Goal: Task Accomplishment & Management: Manage account settings

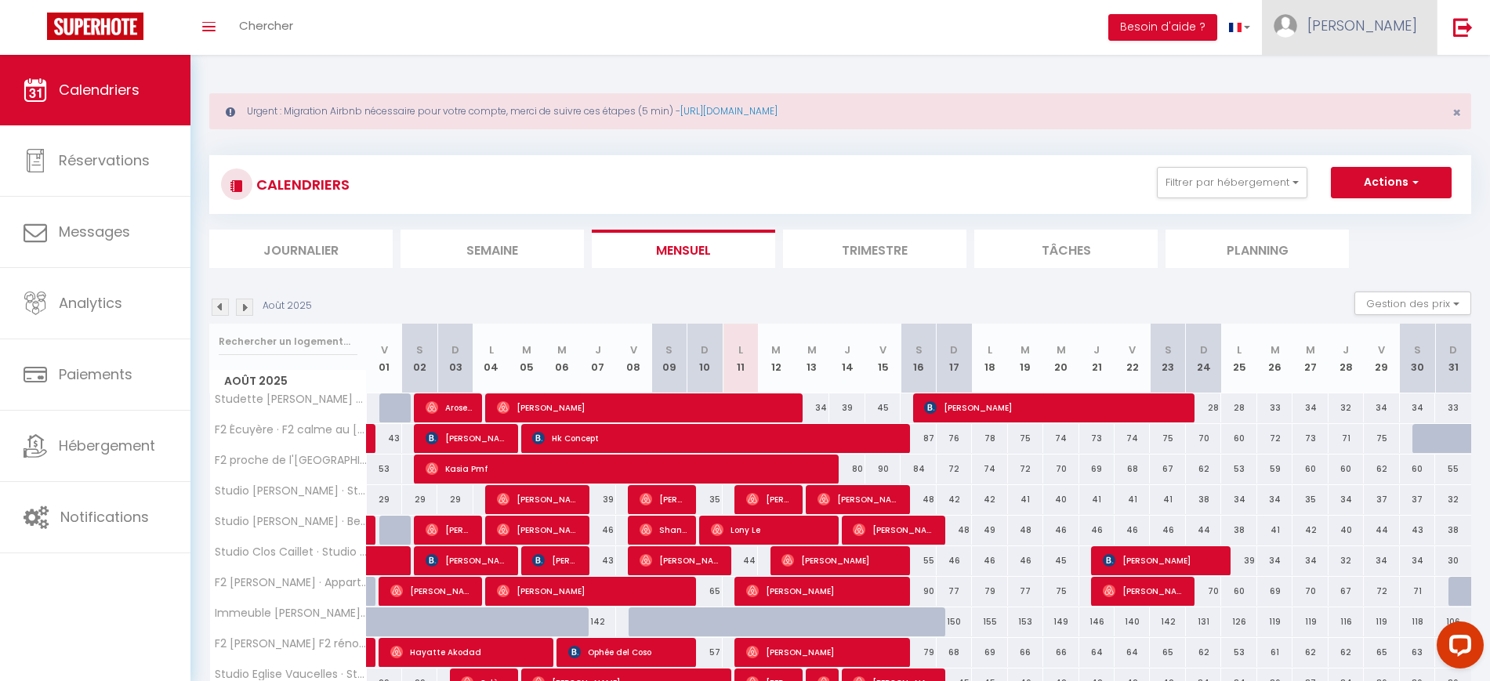
click at [1405, 38] on link "[PERSON_NAME]" at bounding box center [1349, 27] width 175 height 55
click at [1395, 77] on link "Paramètres" at bounding box center [1374, 78] width 116 height 27
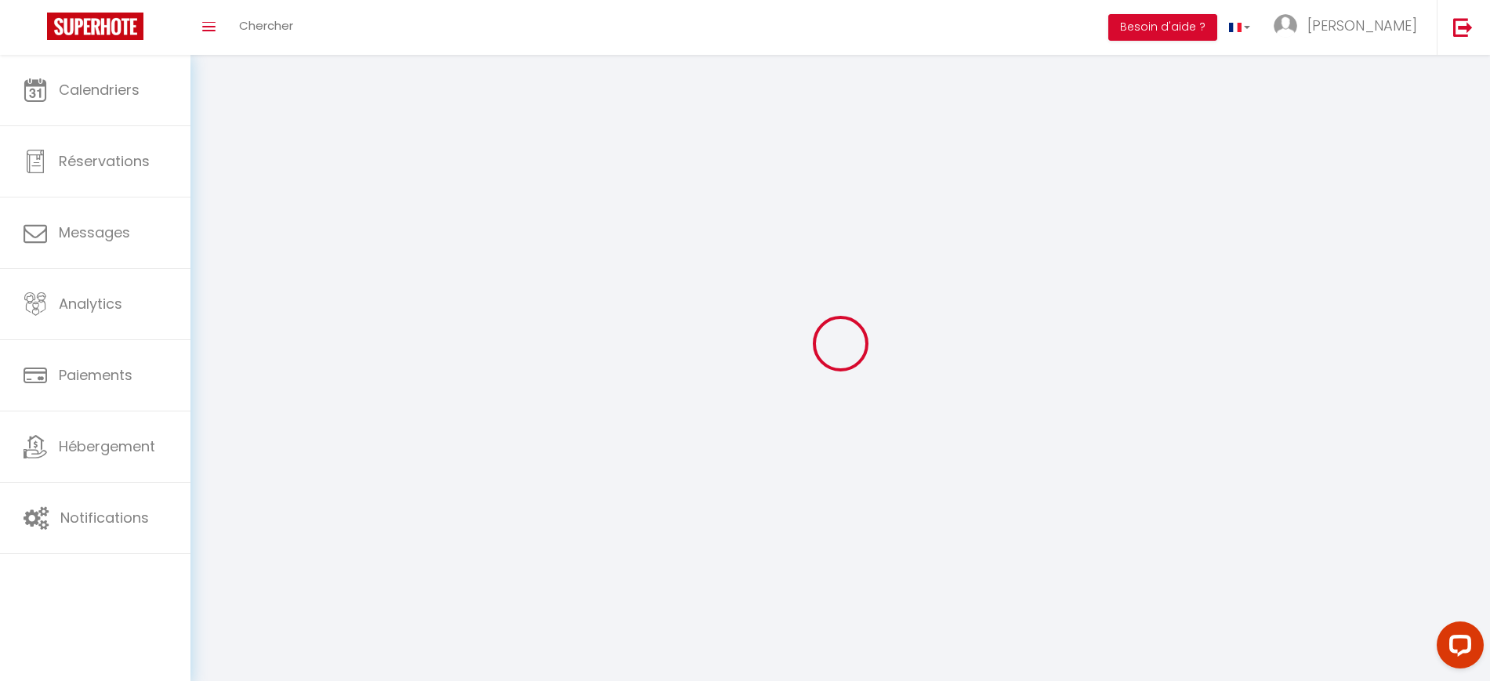
select select "28"
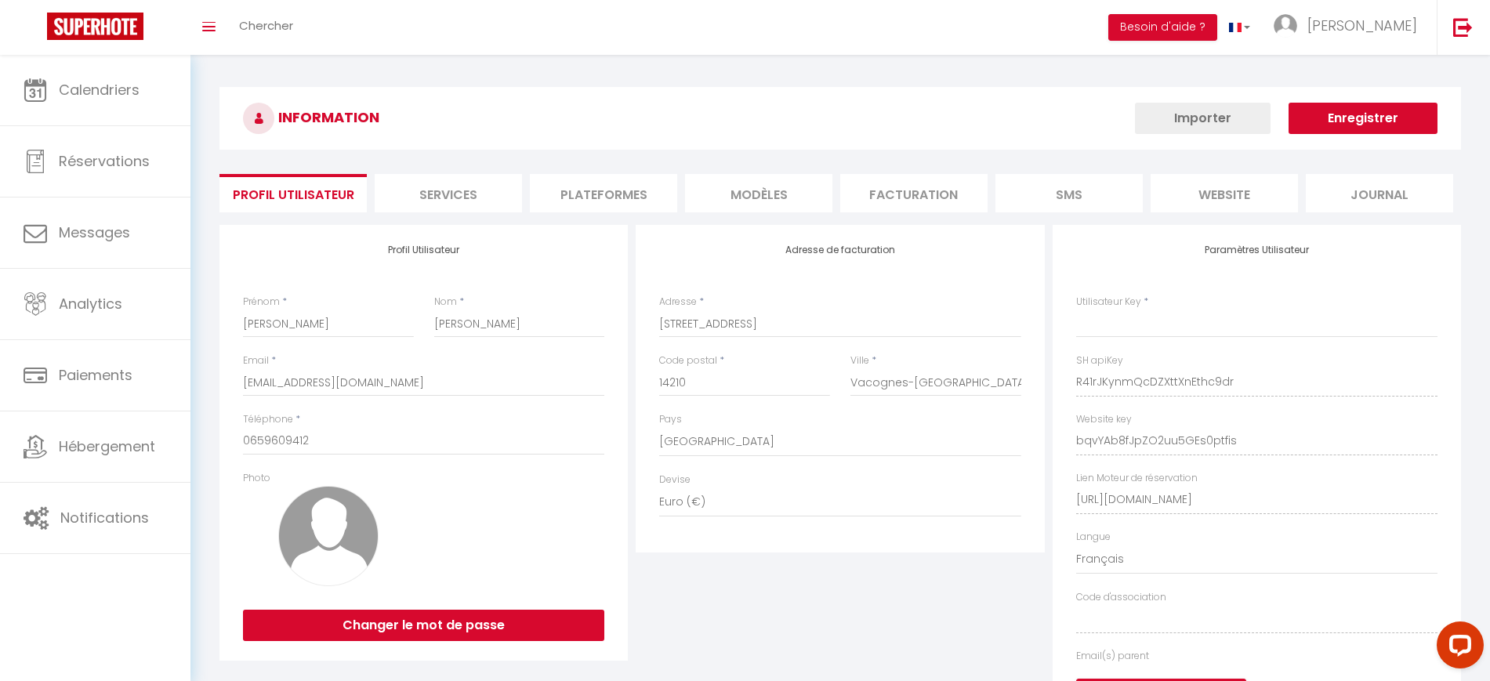
type input "R41rJKynmQcDZXttXnEthc9dr"
type input "bqvYAb8fJpZO2uu5GEs0ptfis"
type input "[URL][DOMAIN_NAME]"
select select "fr"
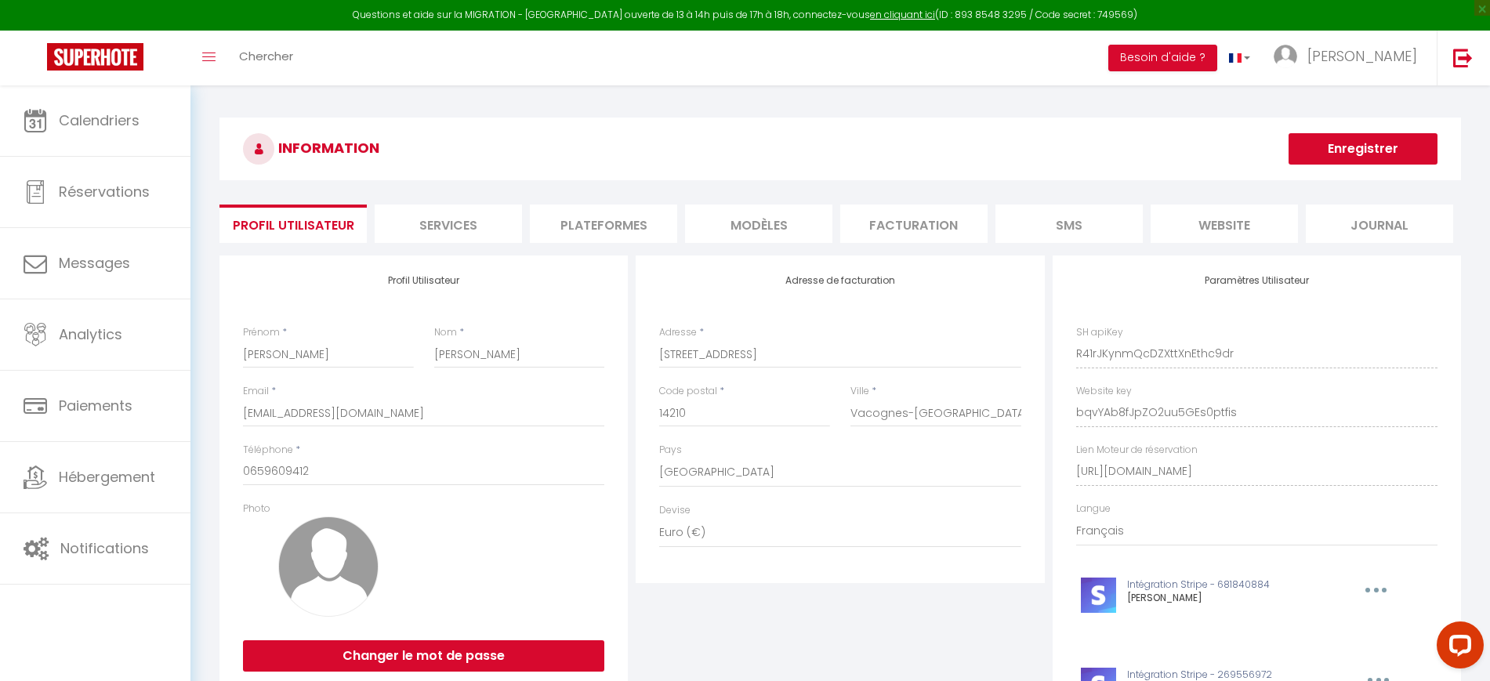
click at [597, 216] on li "Plateformes" at bounding box center [603, 224] width 147 height 38
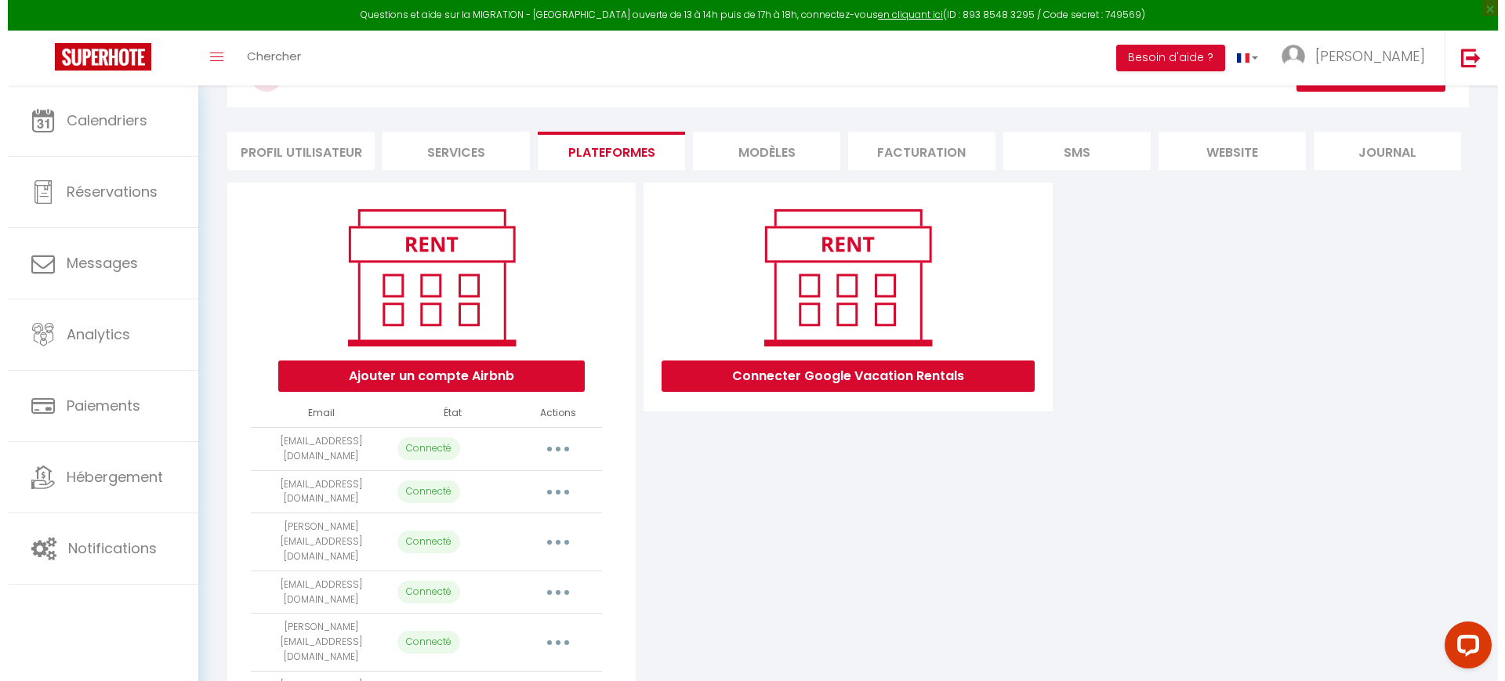
scroll to position [137, 0]
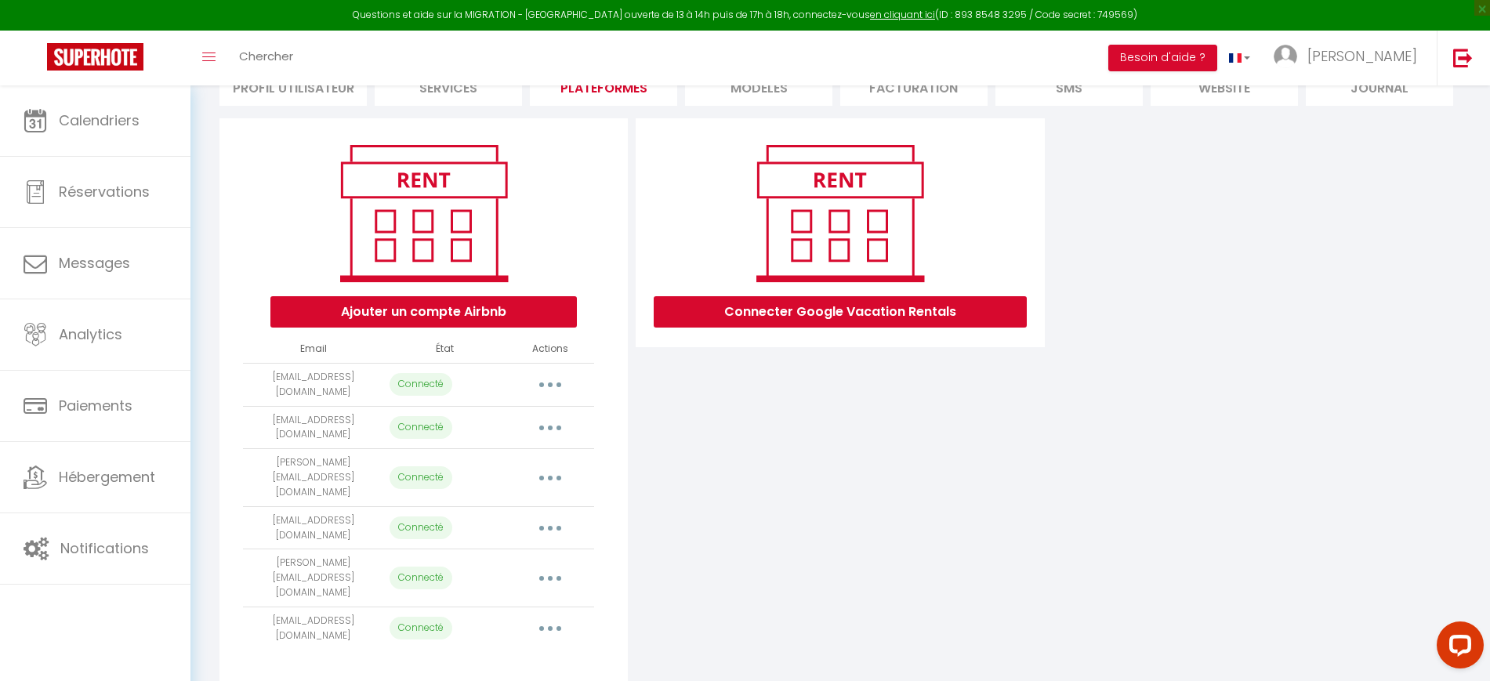
click at [564, 616] on button "button" at bounding box center [550, 628] width 44 height 25
click at [521, 651] on link "Importer les appartements" at bounding box center [480, 664] width 173 height 27
select select "17991"
select select "22775"
select select "62144"
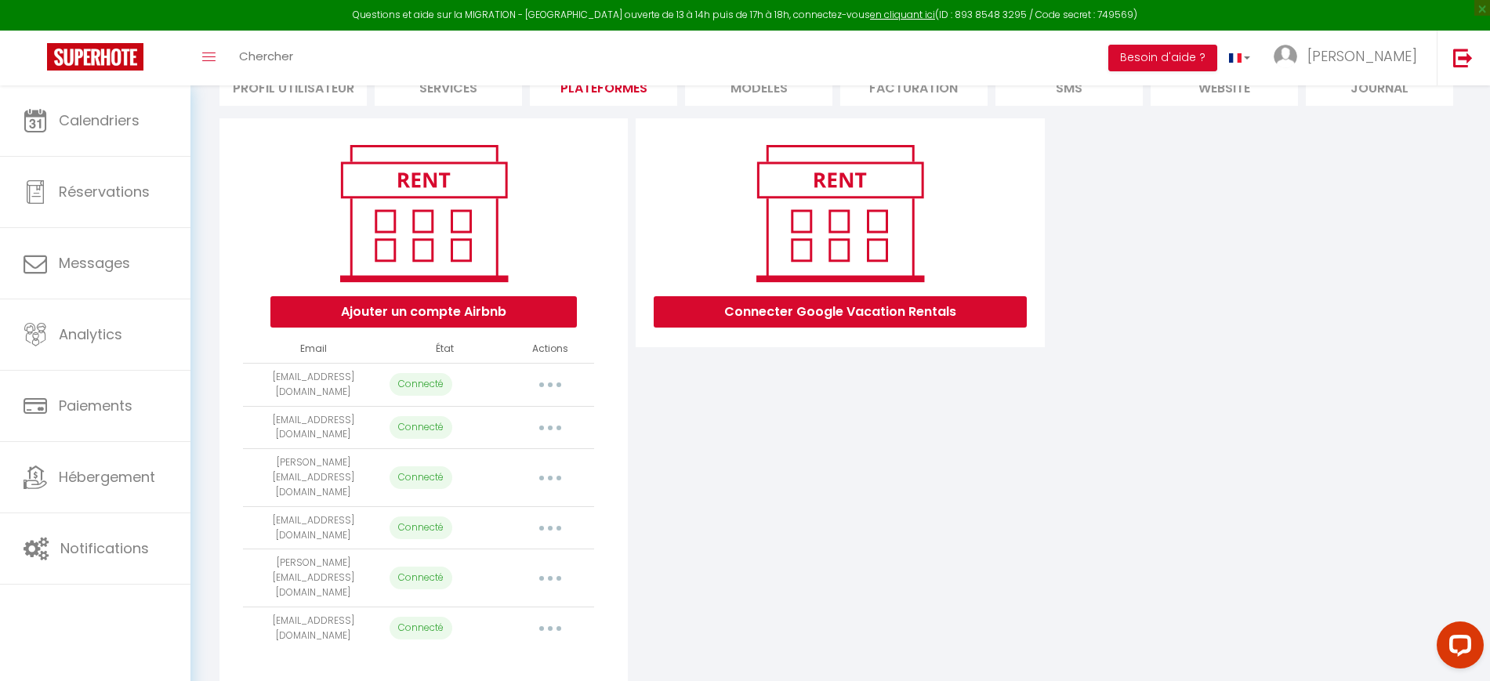
select select "59632"
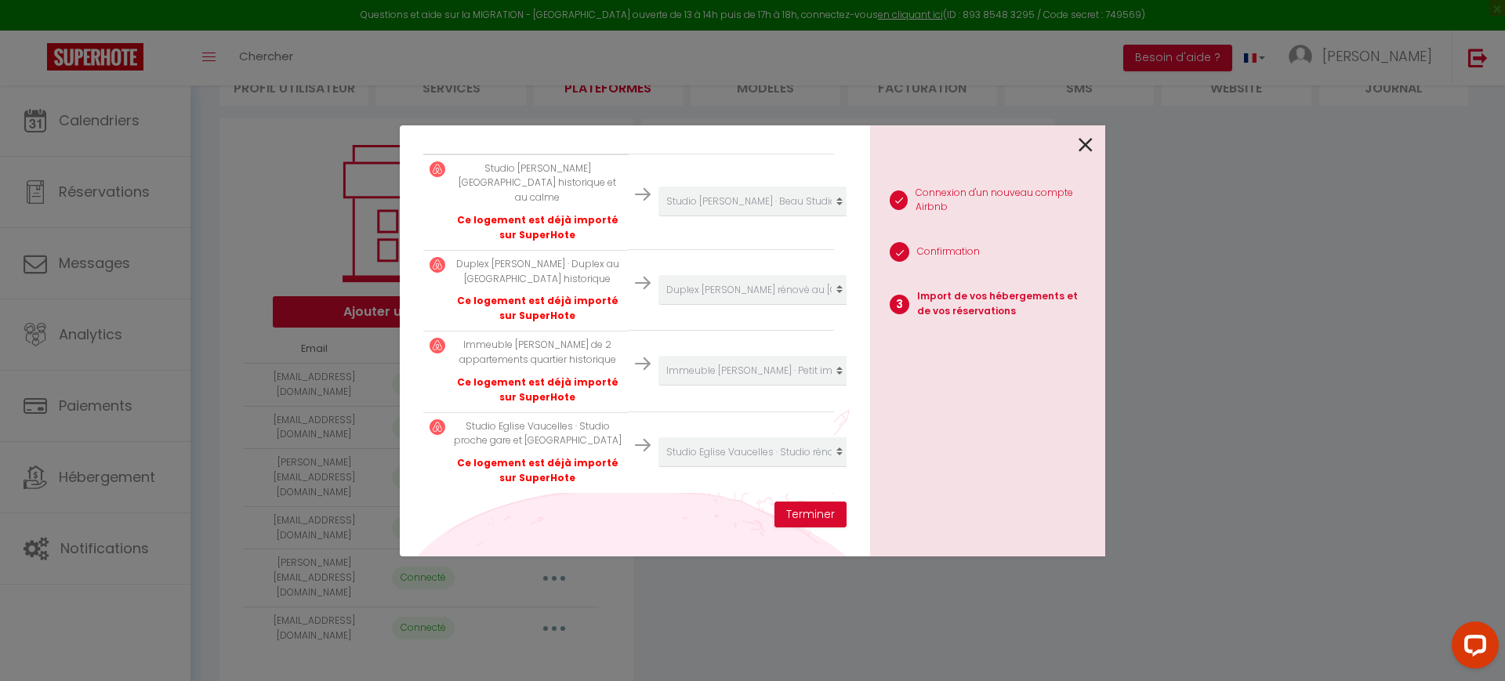
scroll to position [334, 0]
click at [1091, 145] on icon at bounding box center [1086, 145] width 14 height 24
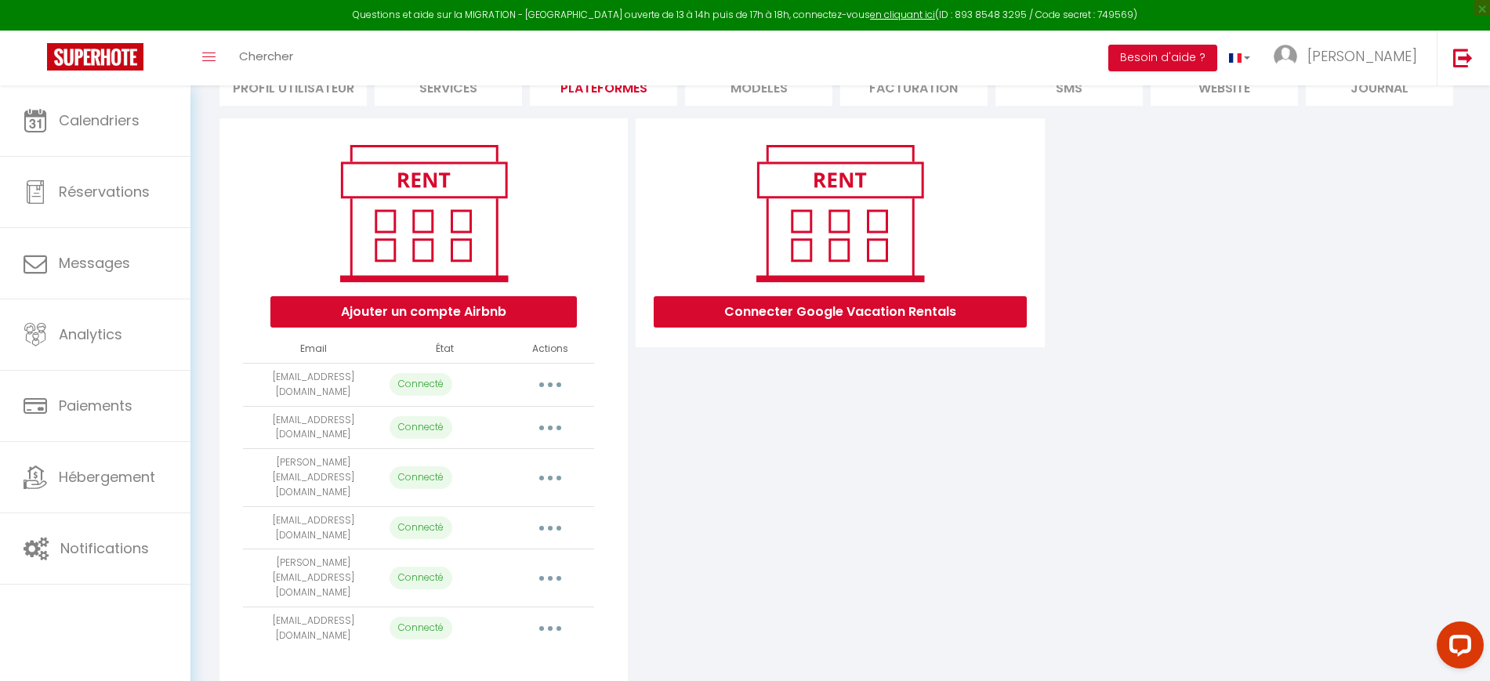
click at [555, 566] on button "button" at bounding box center [550, 578] width 44 height 25
click at [535, 600] on link "Importer les appartements" at bounding box center [480, 613] width 173 height 27
select select "16830"
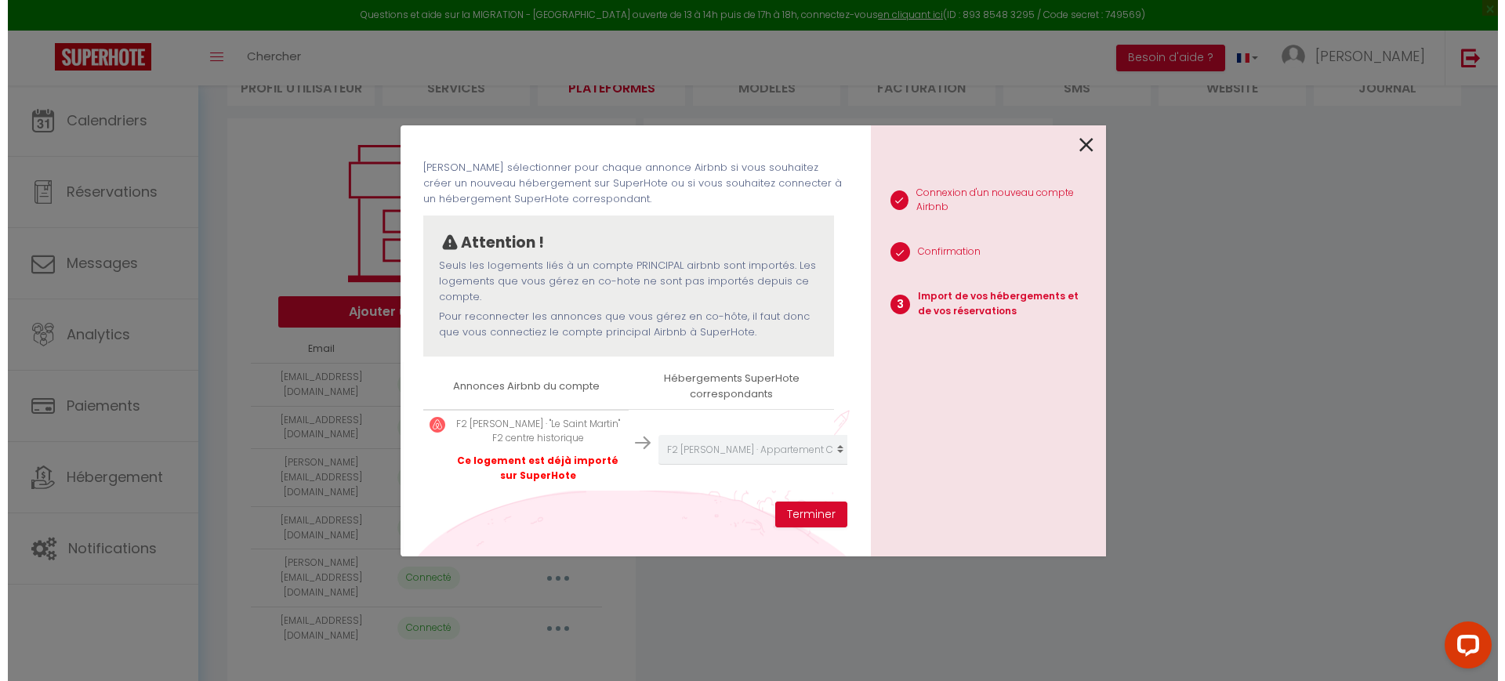
scroll to position [76, 0]
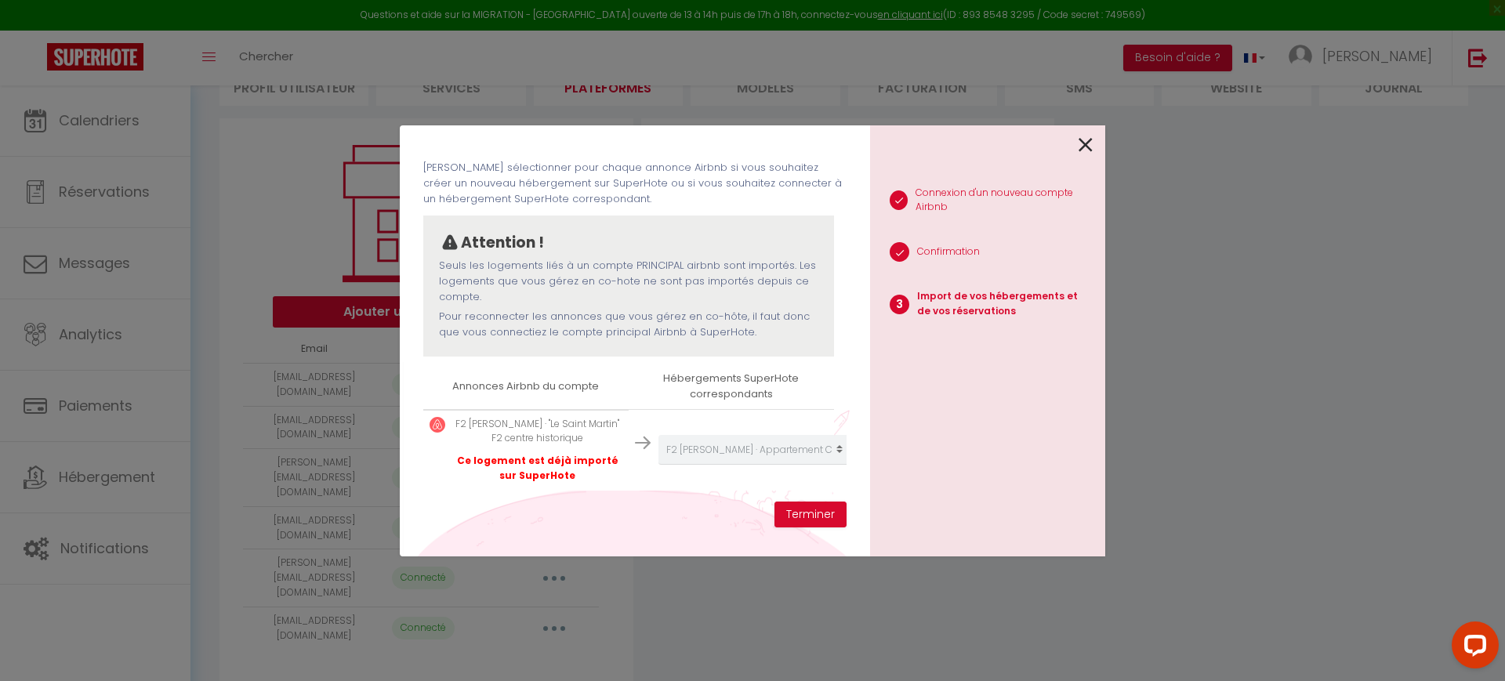
click at [1079, 140] on icon at bounding box center [1086, 145] width 14 height 24
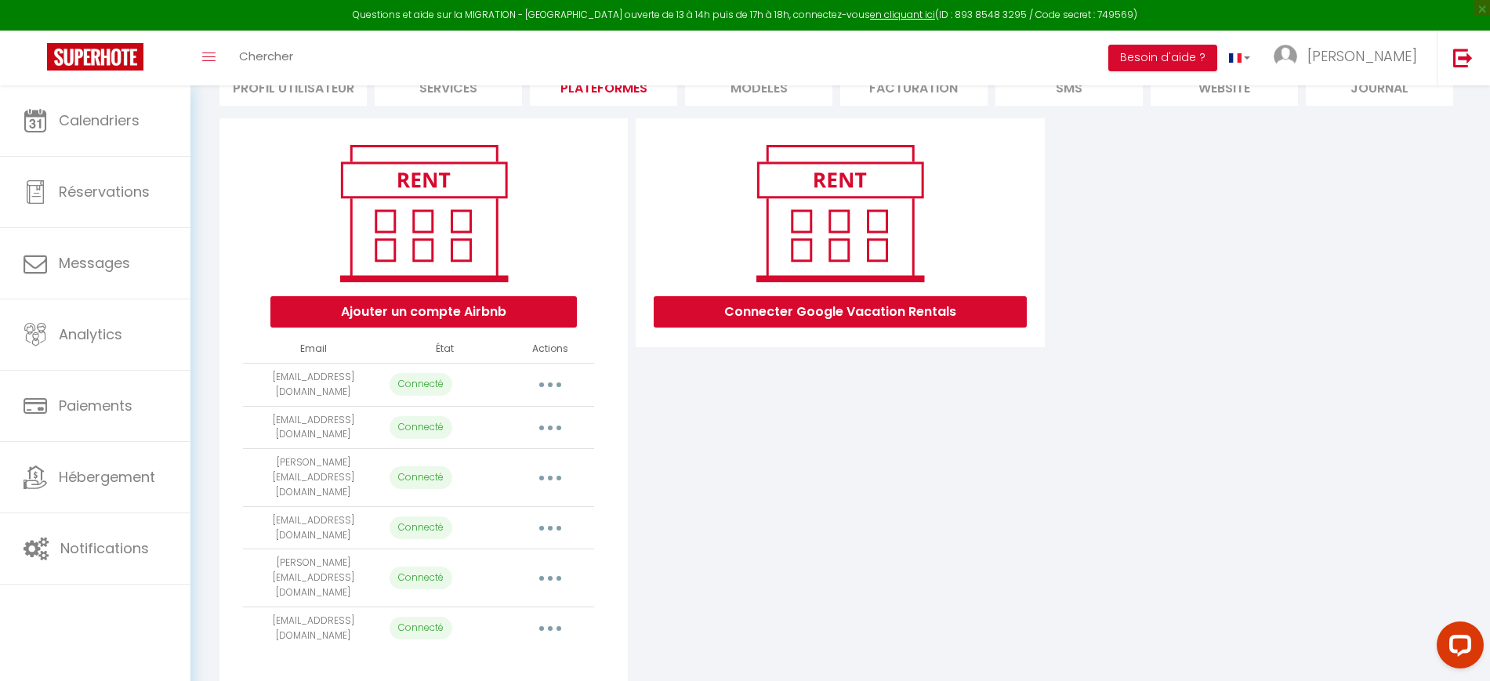
click at [550, 526] on icon "button" at bounding box center [550, 528] width 5 height 5
click at [534, 550] on link "Importer les appartements" at bounding box center [480, 563] width 173 height 27
select select "35904"
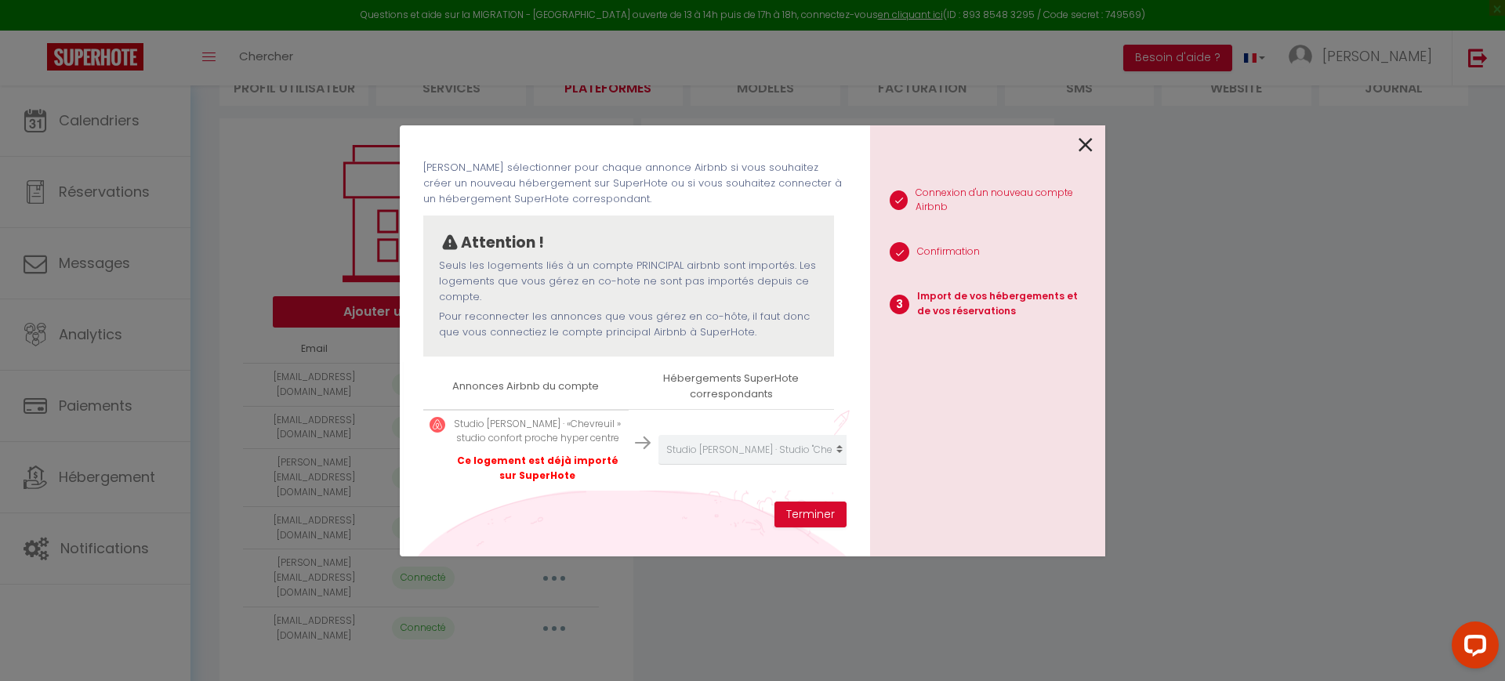
click at [1087, 147] on icon at bounding box center [1086, 145] width 14 height 24
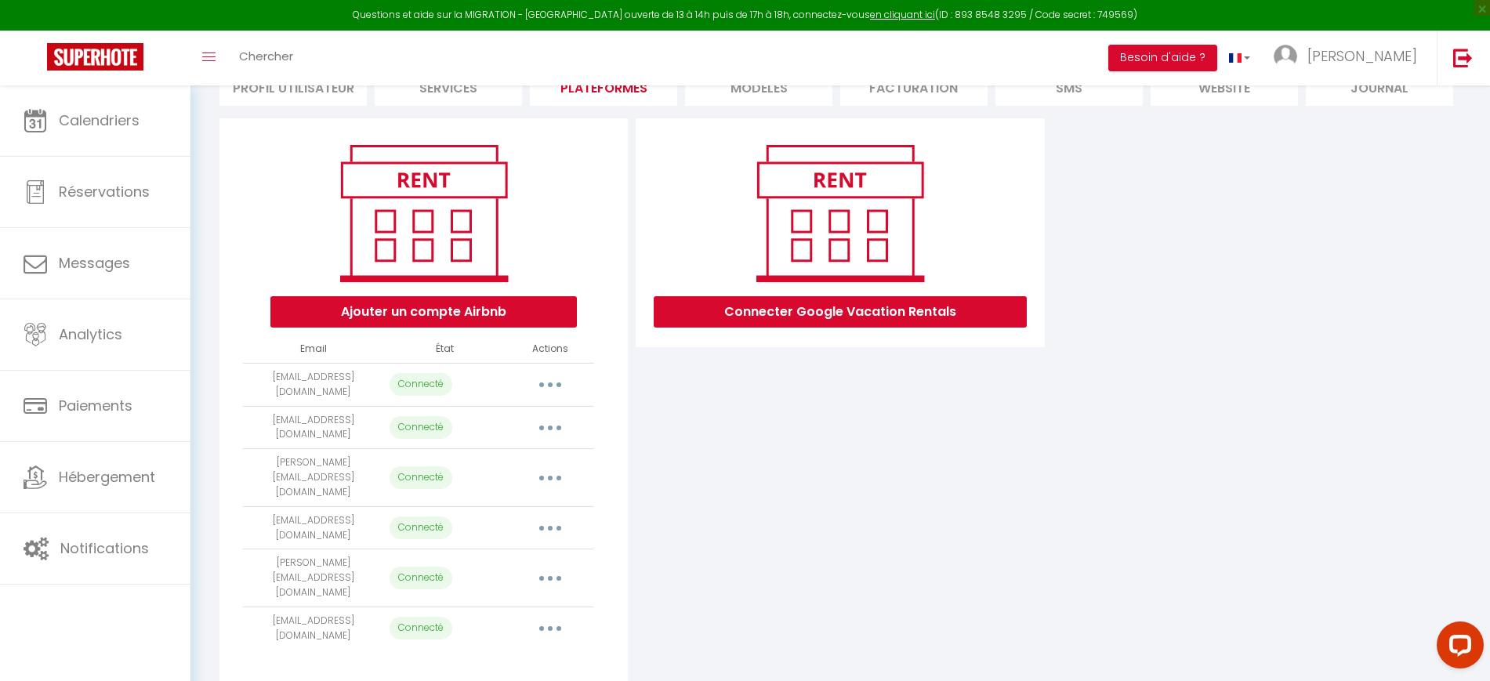
click at [551, 476] on icon "button" at bounding box center [550, 478] width 5 height 5
click at [530, 500] on link "Importer les appartements" at bounding box center [480, 513] width 173 height 27
select select "30687"
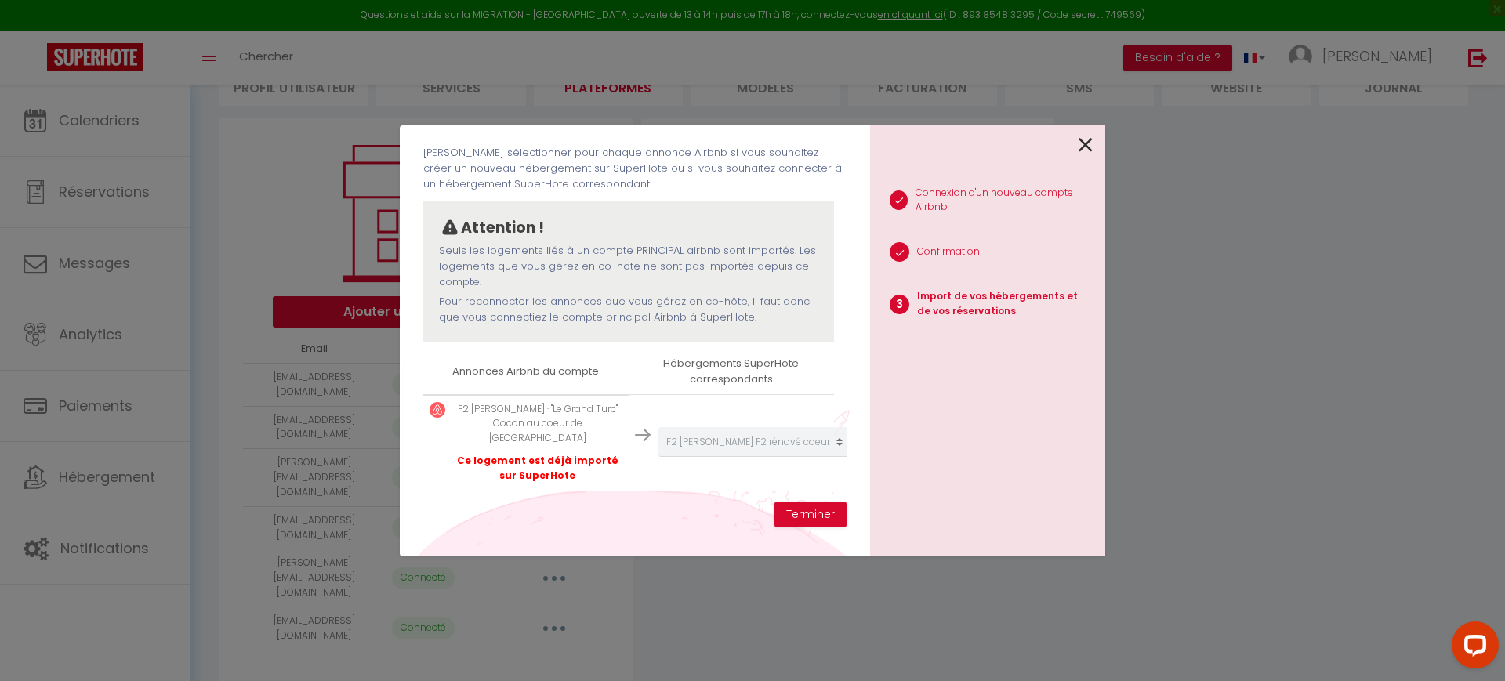
click at [1095, 146] on div "1 Connexion d'un nouveau compte Airbnb 2 Confirmation 3 Import de vos hébergeme…" at bounding box center [987, 340] width 235 height 431
click at [1084, 150] on icon at bounding box center [1086, 145] width 14 height 24
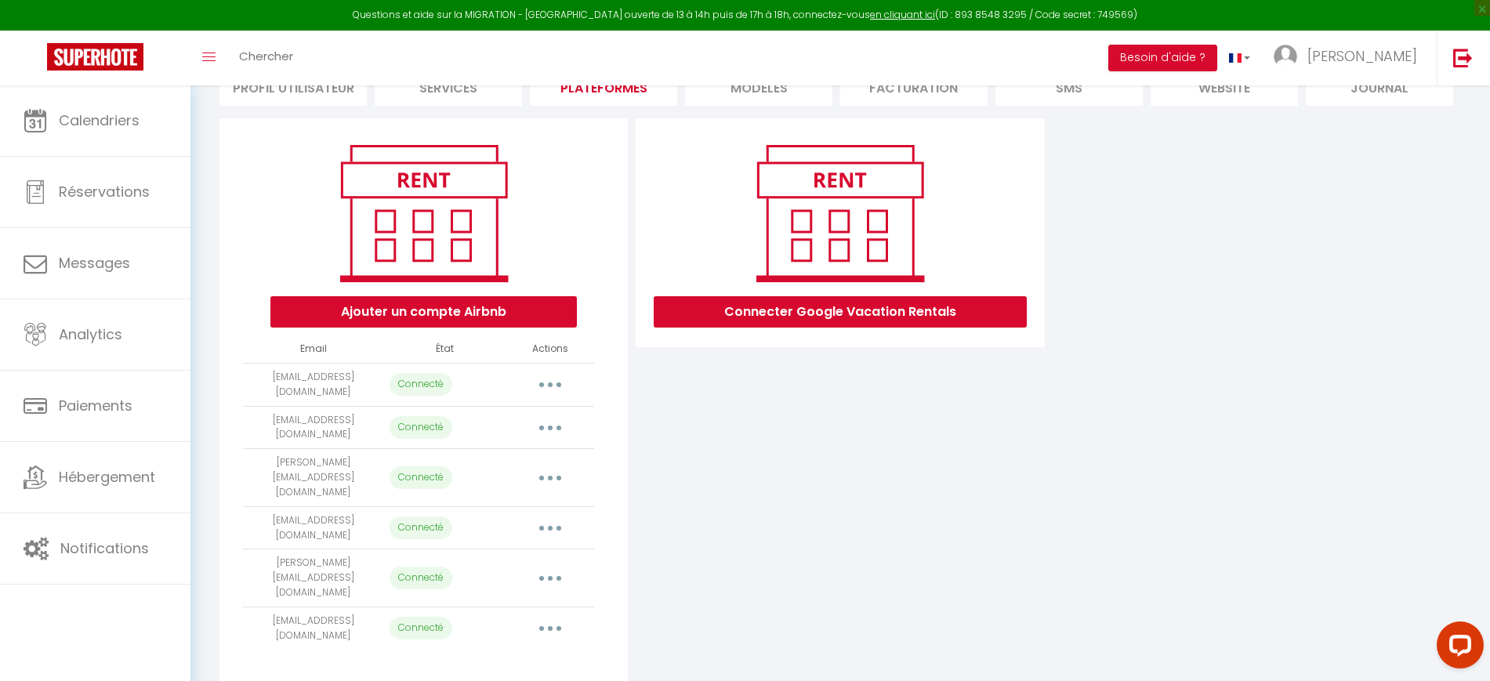
click at [561, 382] on button "button" at bounding box center [550, 384] width 44 height 25
click at [535, 421] on link "Importer les appartements" at bounding box center [480, 420] width 173 height 27
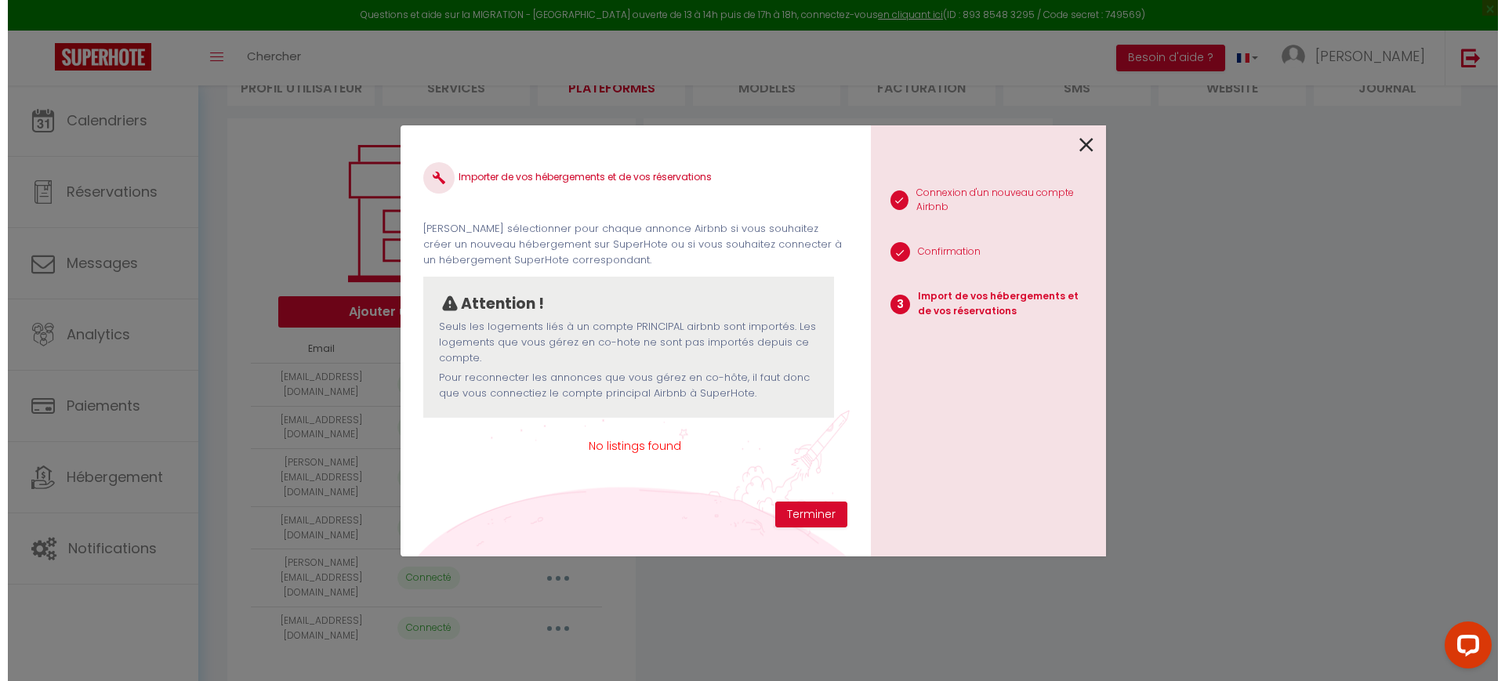
scroll to position [0, 0]
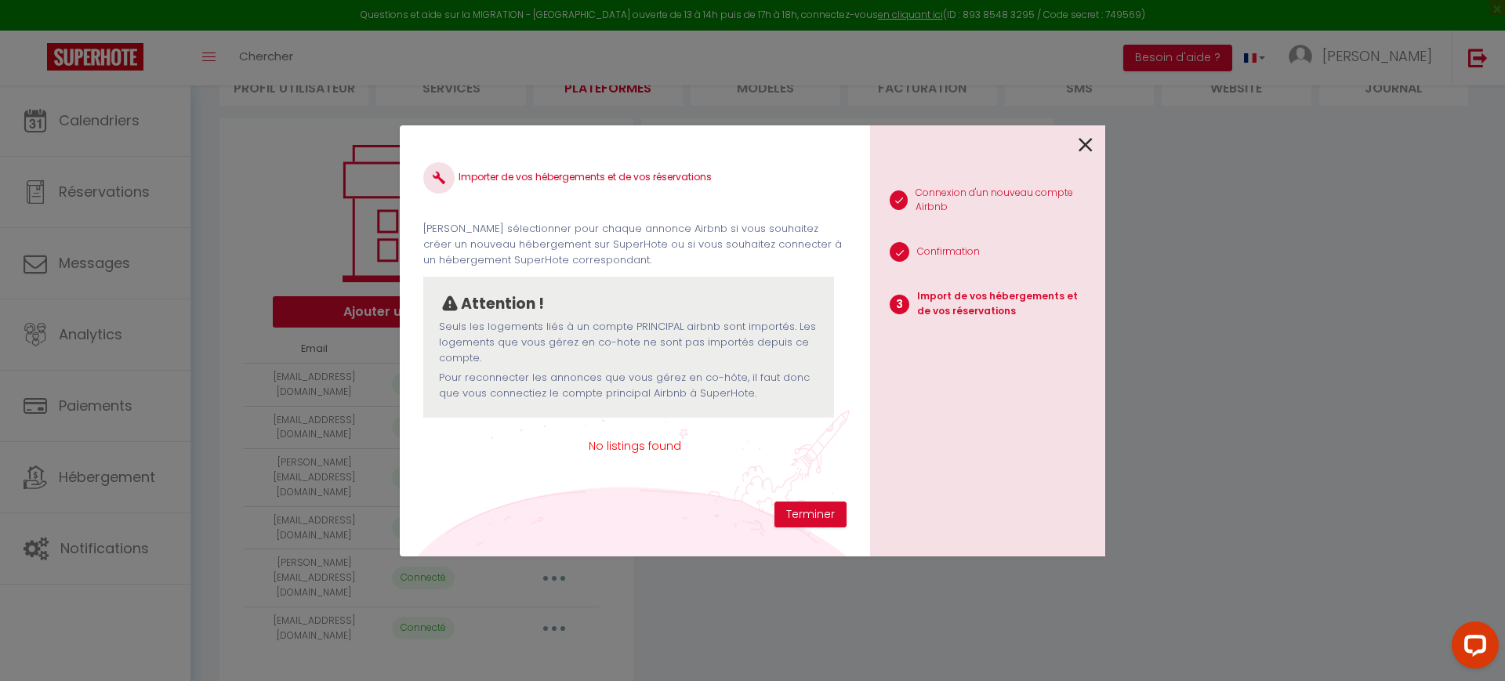
click at [1092, 147] on icon at bounding box center [1086, 145] width 14 height 24
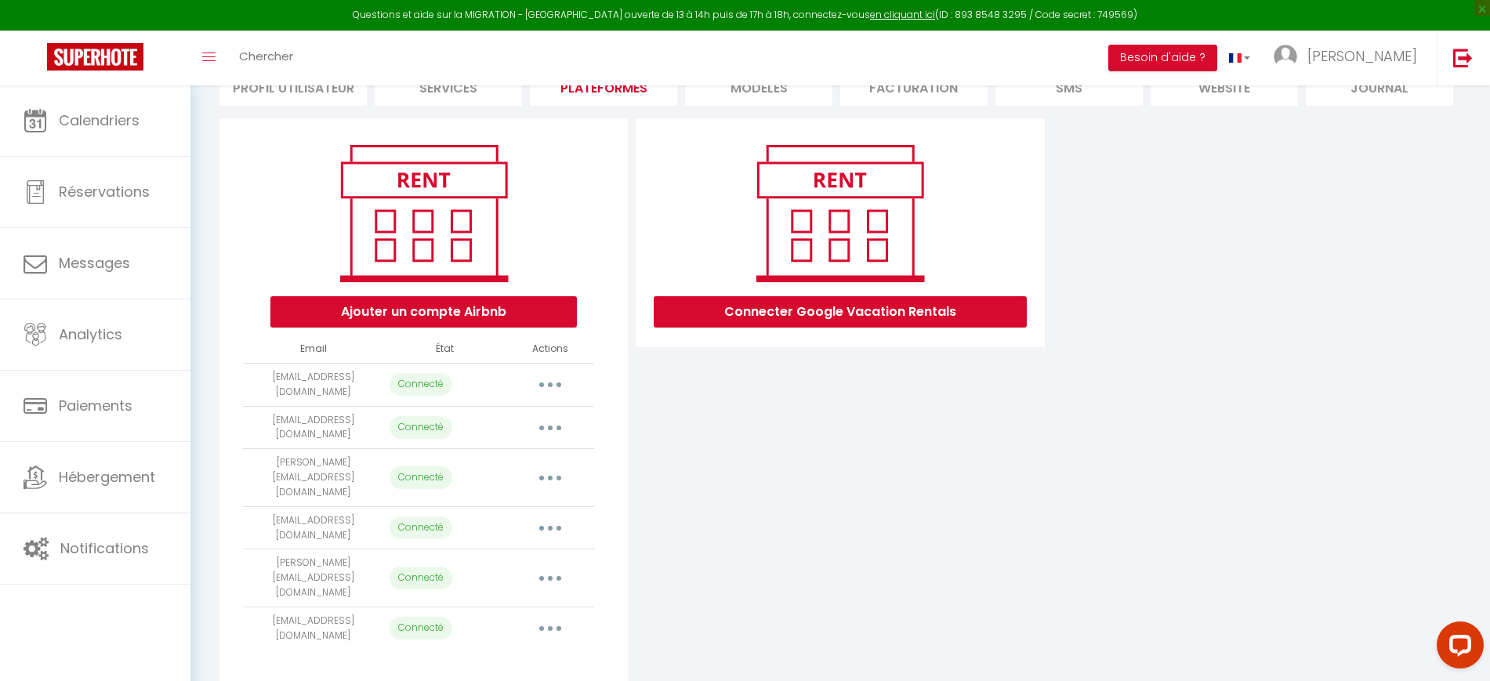
click at [557, 423] on button "button" at bounding box center [550, 427] width 44 height 25
click at [540, 465] on link "Importer les appartements" at bounding box center [480, 463] width 173 height 27
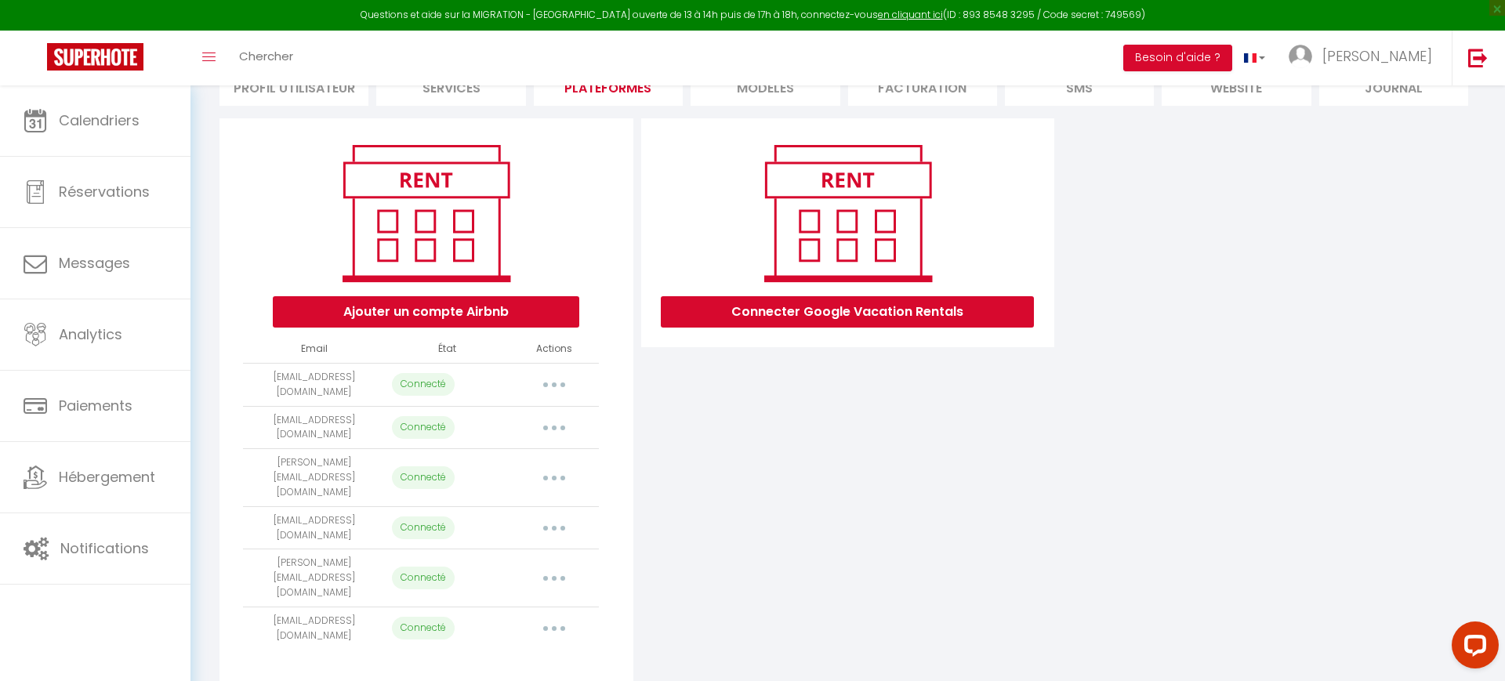
select select "73228"
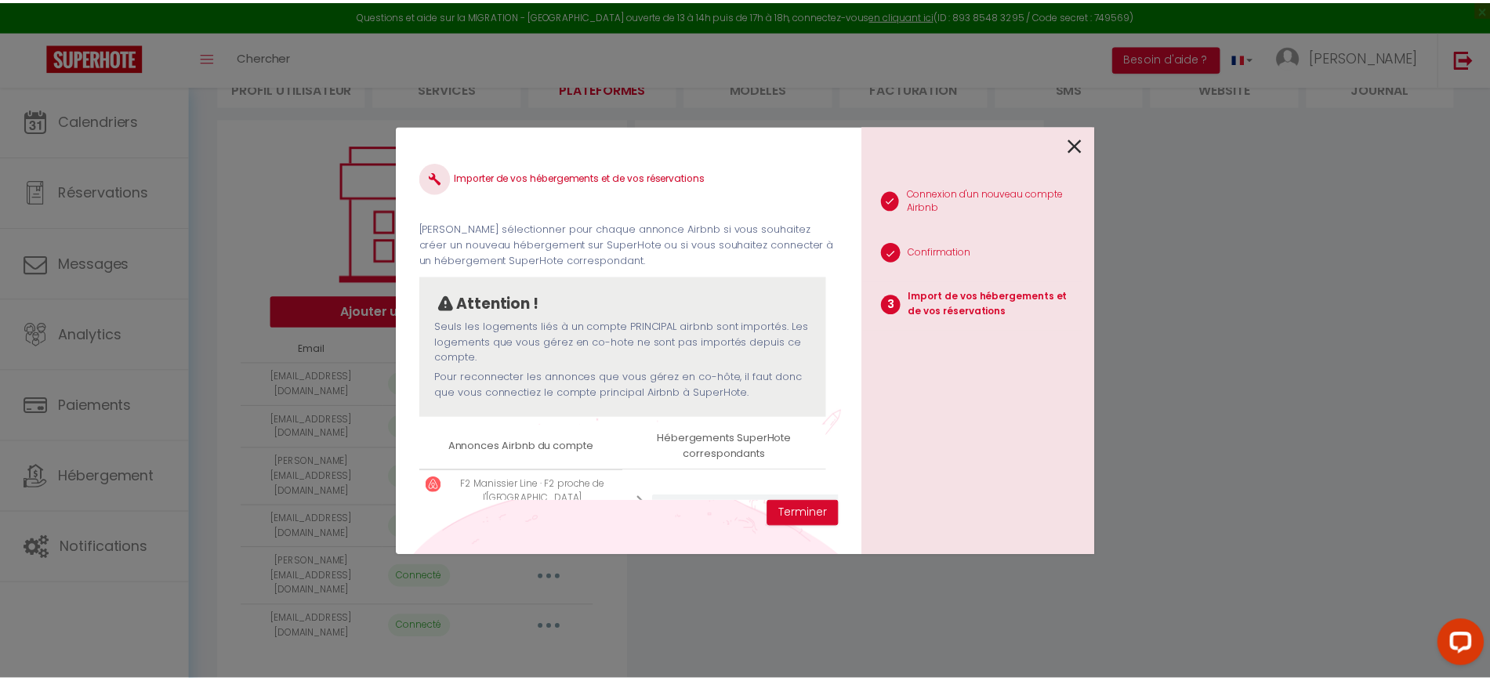
scroll to position [76, 0]
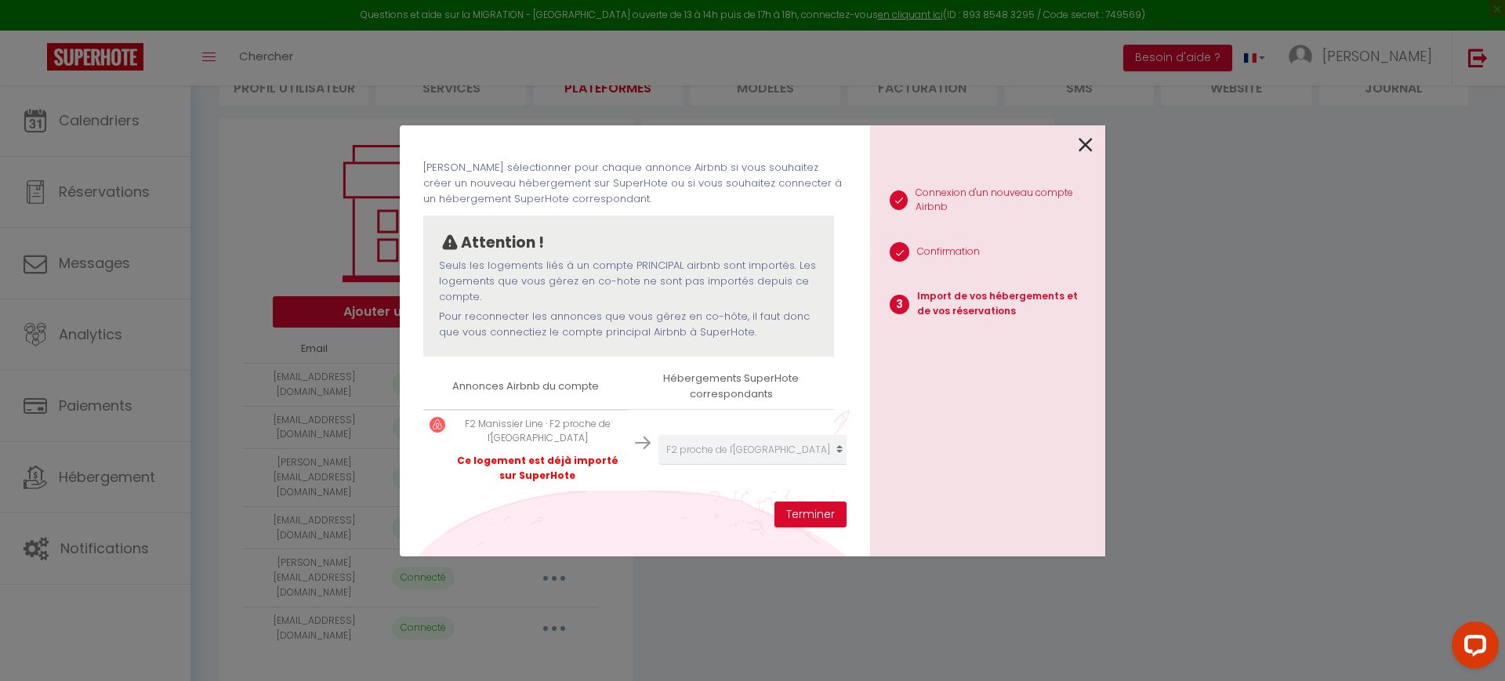
click at [1093, 145] on icon at bounding box center [1086, 145] width 14 height 24
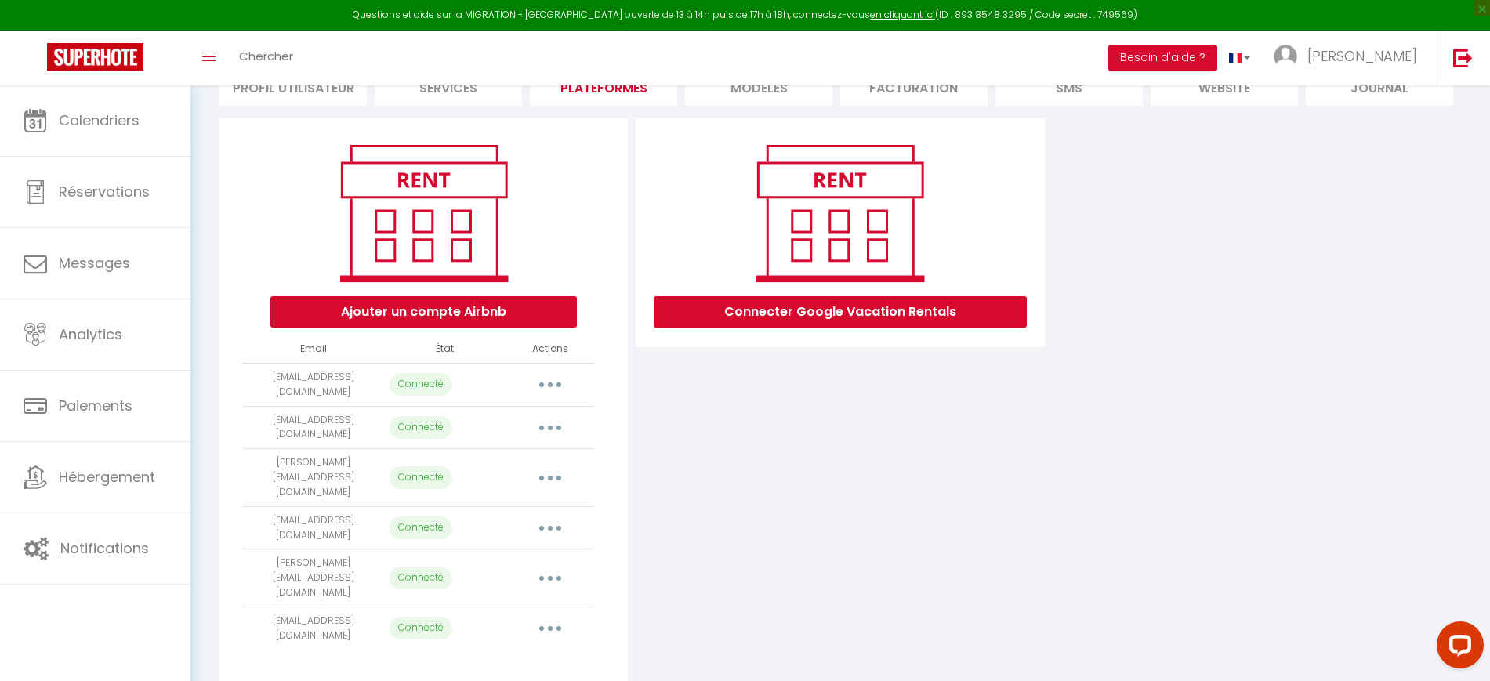
click at [556, 466] on button "button" at bounding box center [550, 478] width 44 height 25
click at [528, 502] on link "Importer les appartements" at bounding box center [480, 513] width 173 height 27
select select "30687"
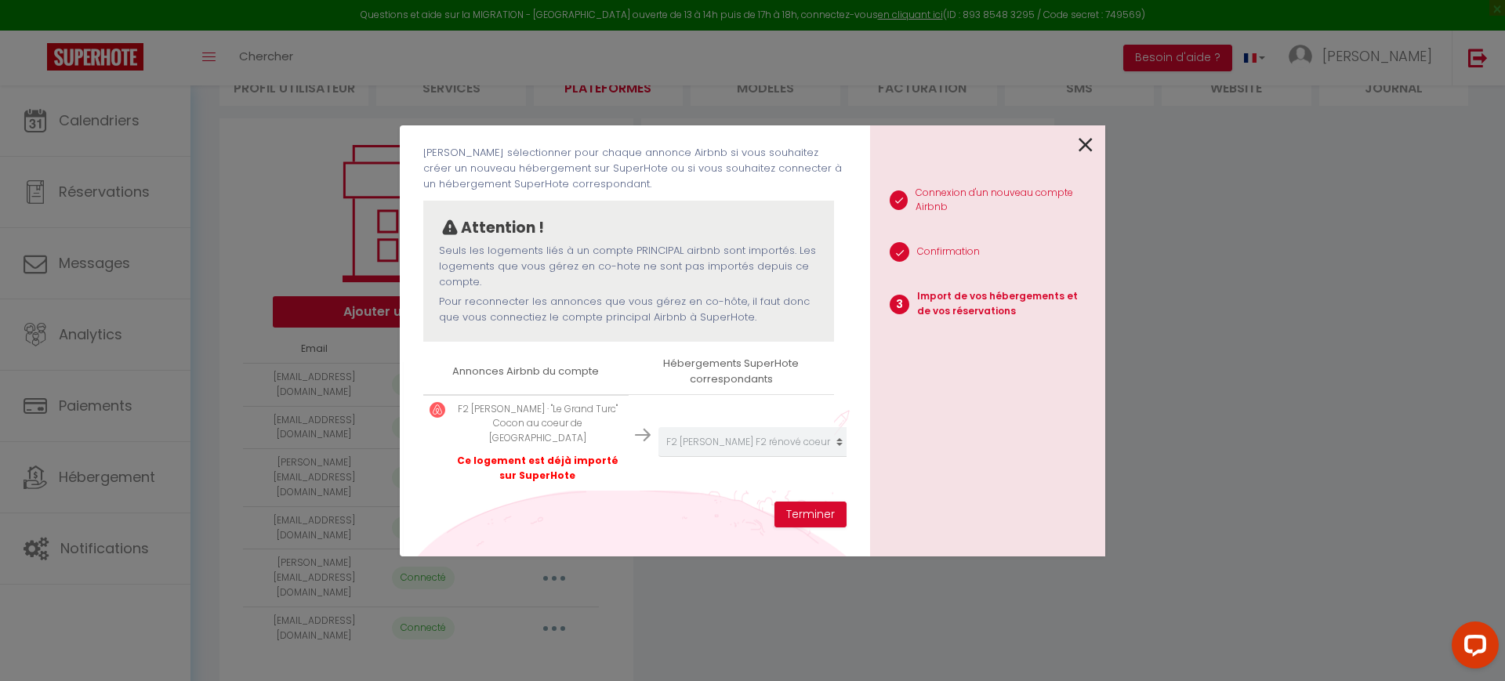
click at [1090, 146] on icon at bounding box center [1086, 145] width 14 height 24
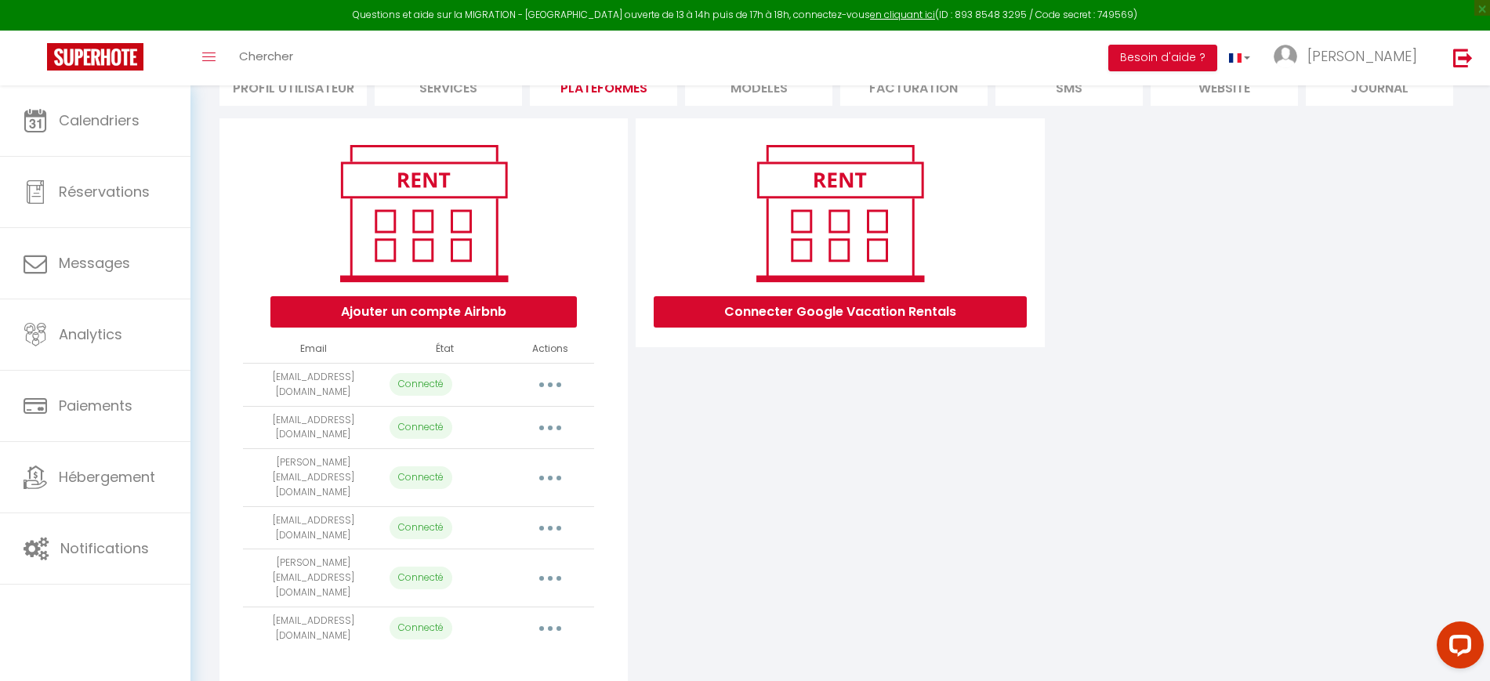
drag, startPoint x: 337, startPoint y: 388, endPoint x: 242, endPoint y: 377, distance: 95.5
click at [242, 377] on div "Ajouter un compte Airbnb Email État Actions [EMAIL_ADDRESS][DOMAIN_NAME] Connec…" at bounding box center [424, 399] width 408 height 563
click at [341, 395] on td "[EMAIL_ADDRESS][DOMAIN_NAME]" at bounding box center [313, 384] width 140 height 43
click at [318, 393] on td "[EMAIL_ADDRESS][DOMAIN_NAME]" at bounding box center [313, 384] width 140 height 43
drag, startPoint x: 253, startPoint y: 373, endPoint x: 341, endPoint y: 390, distance: 89.5
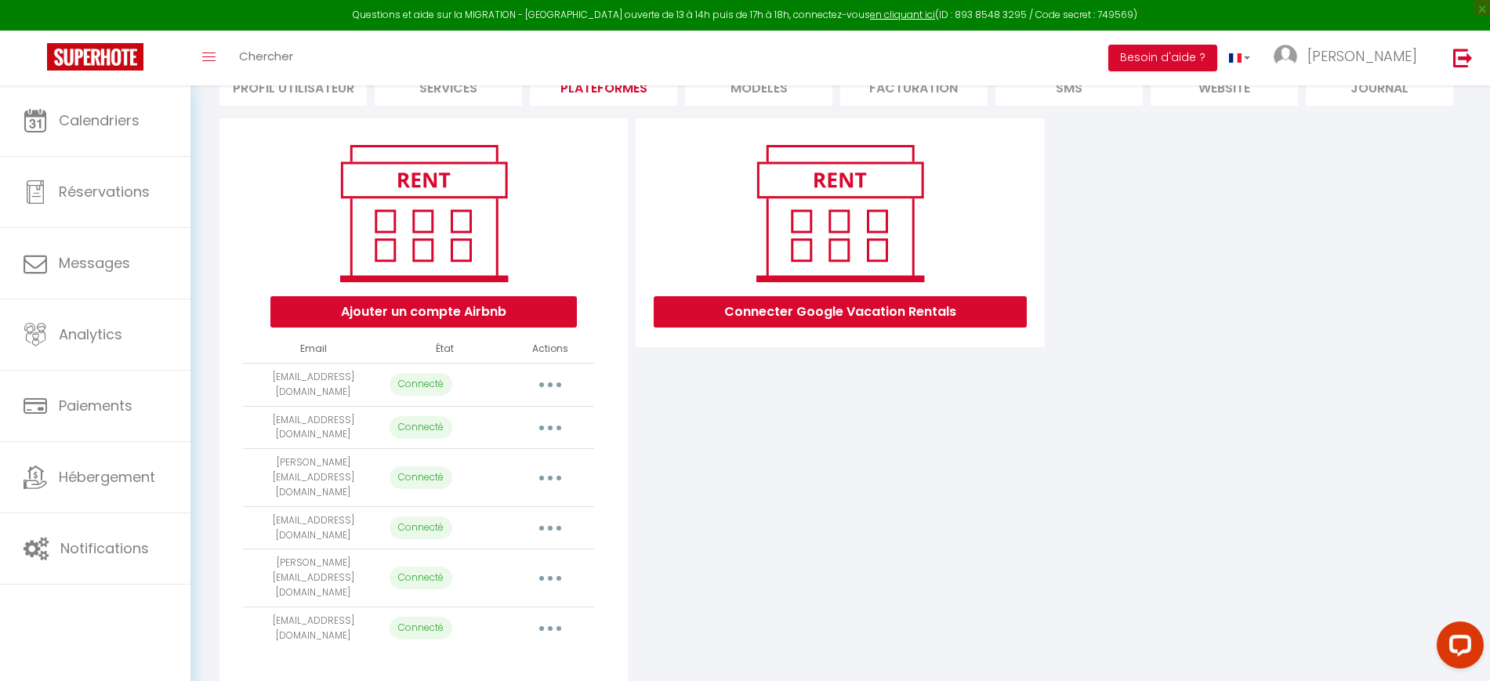
click at [341, 390] on td "[EMAIL_ADDRESS][DOMAIN_NAME]" at bounding box center [313, 384] width 140 height 43
copy td "[EMAIL_ADDRESS][DOMAIN_NAME]"
click at [1471, 56] on img at bounding box center [1463, 58] width 20 height 20
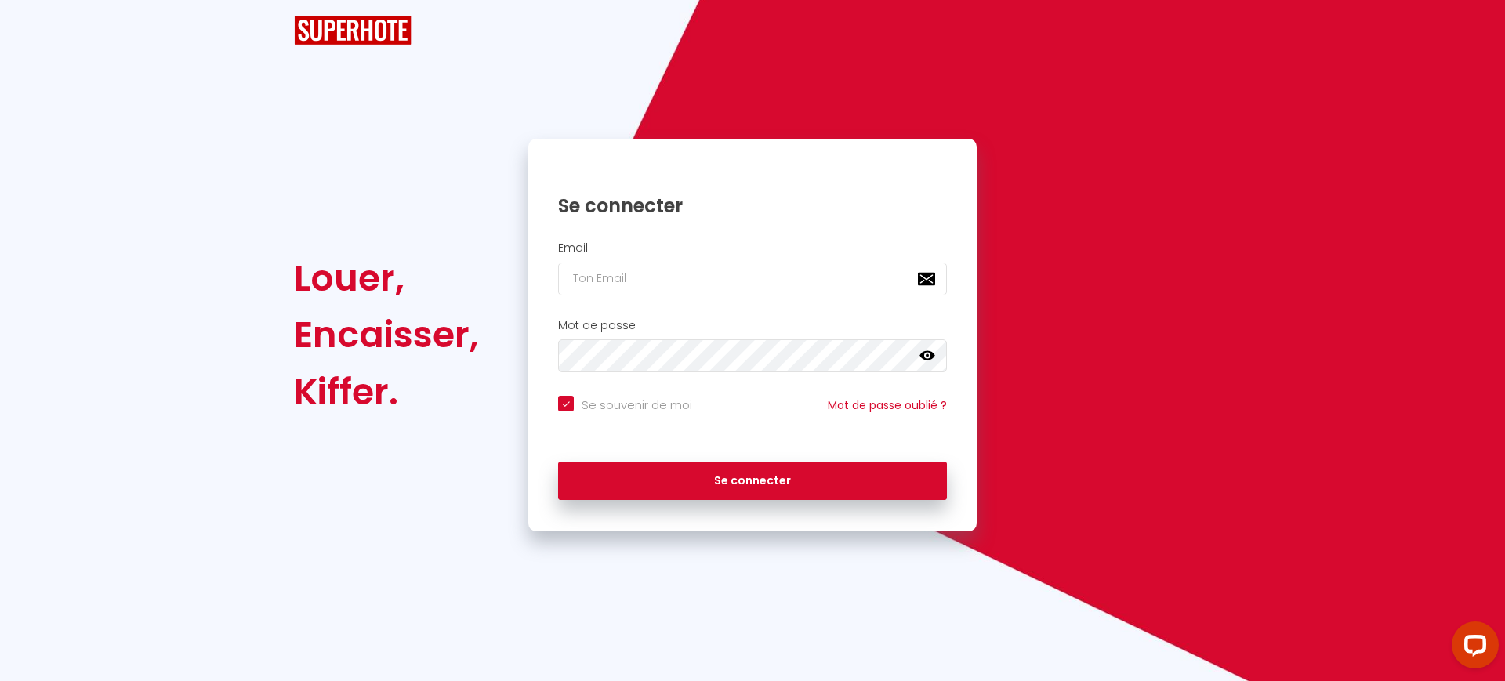
checkbox input "true"
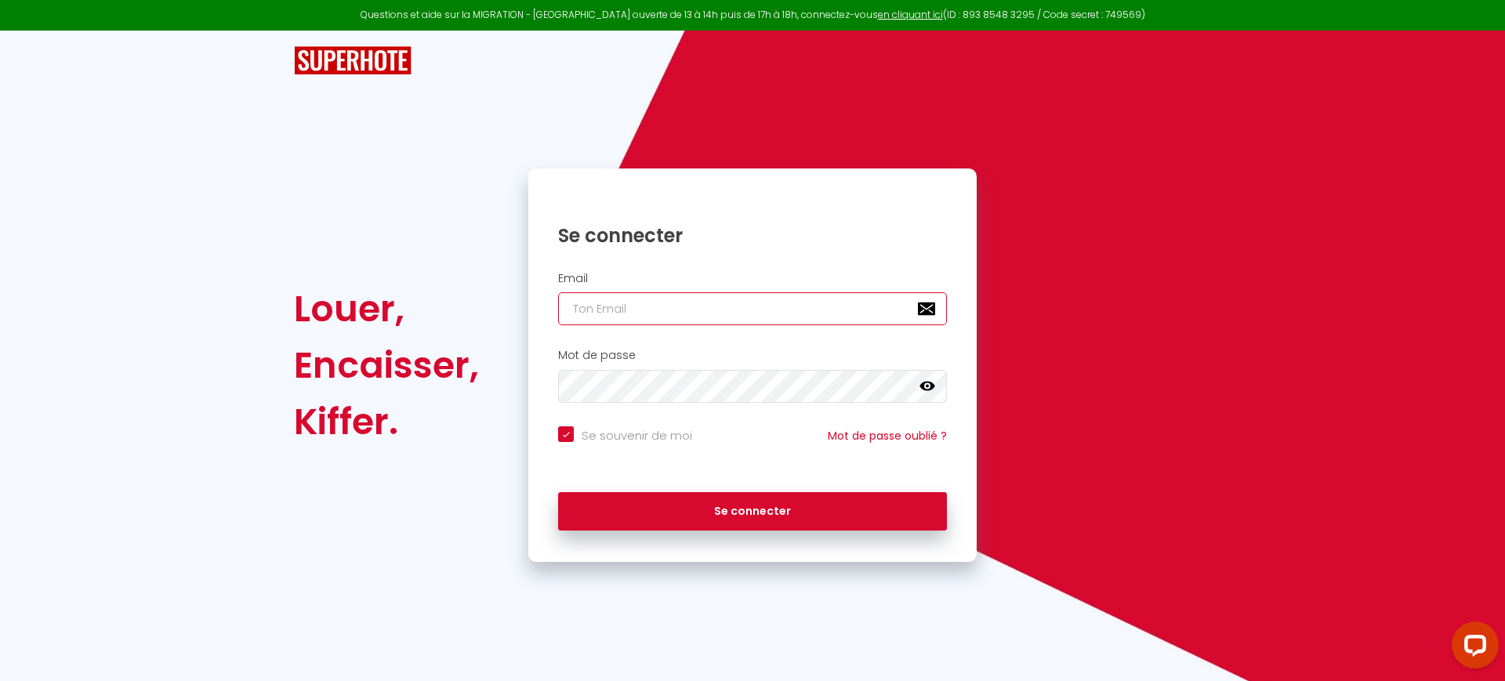
click at [668, 314] on input "email" at bounding box center [752, 308] width 389 height 33
paste input "[EMAIL_ADDRESS][DOMAIN_NAME]"
type input "[EMAIL_ADDRESS][DOMAIN_NAME]"
checkbox input "true"
type input "[EMAIL_ADDRESS][DOMAIN_NAME]"
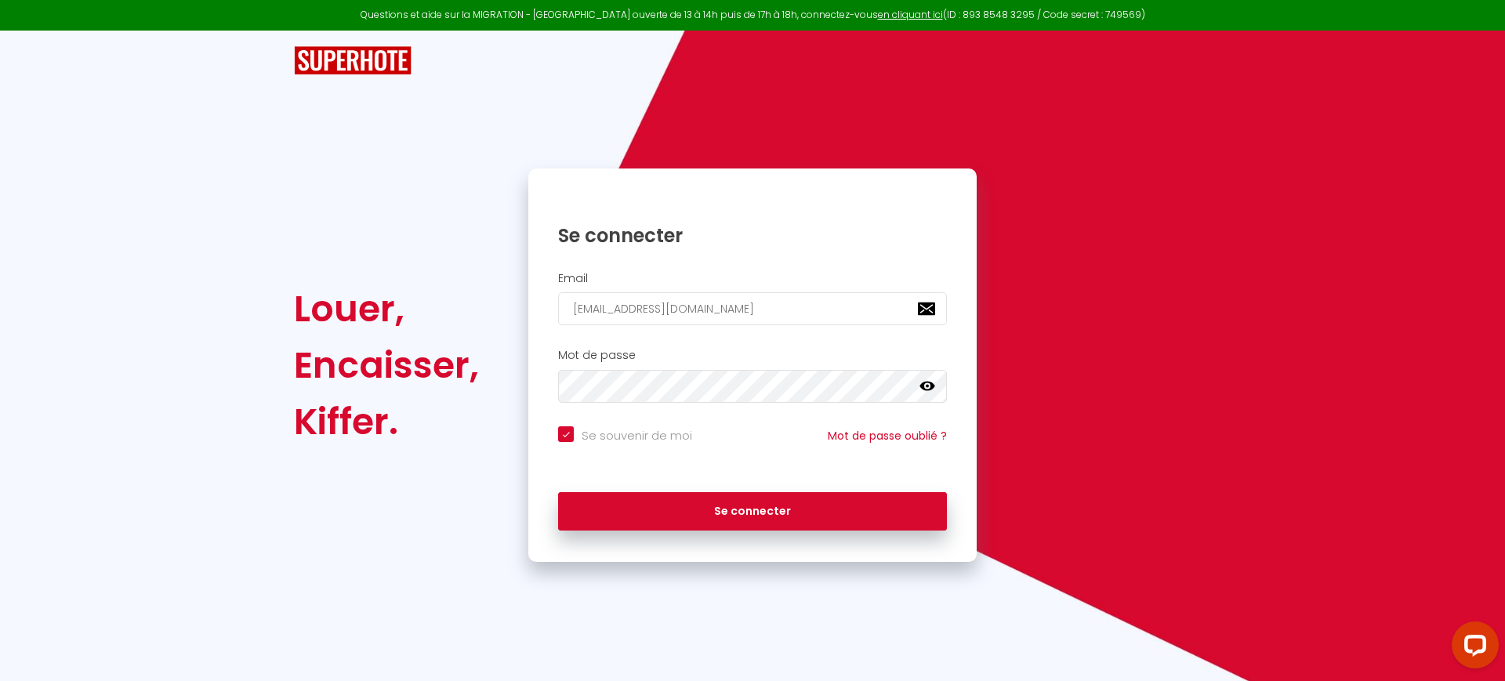
click at [635, 430] on input "Se souvenir de moi" at bounding box center [625, 434] width 134 height 16
checkbox input "false"
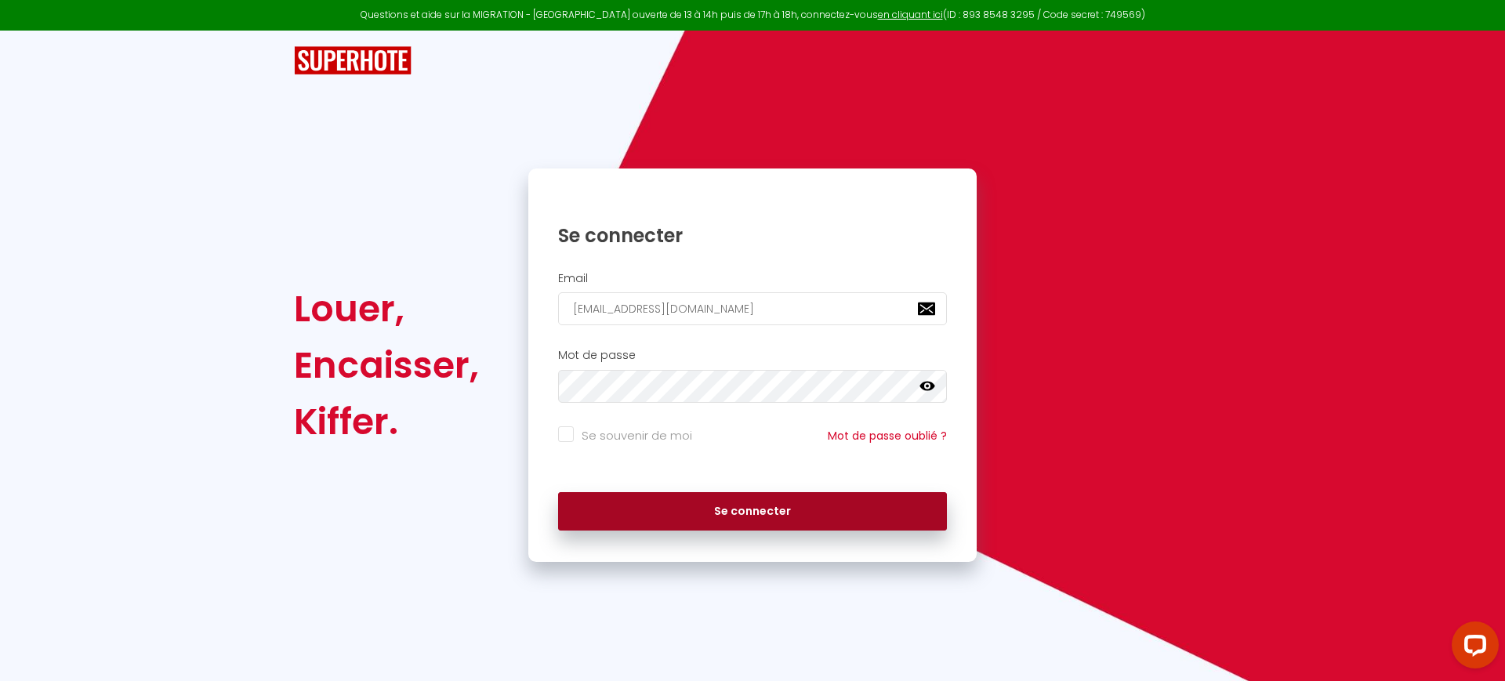
click at [728, 521] on button "Se connecter" at bounding box center [752, 511] width 389 height 39
